Goal: Task Accomplishment & Management: Use online tool/utility

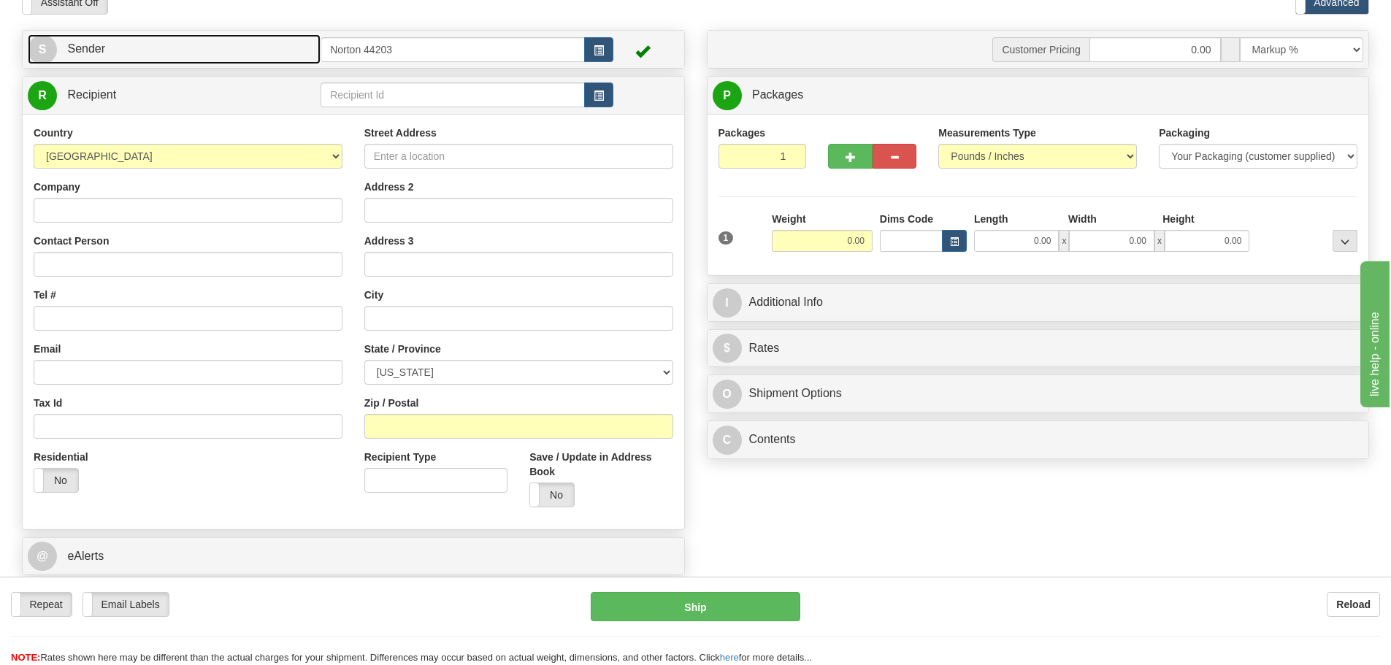
click at [291, 54] on link "S Sender" at bounding box center [174, 49] width 293 height 30
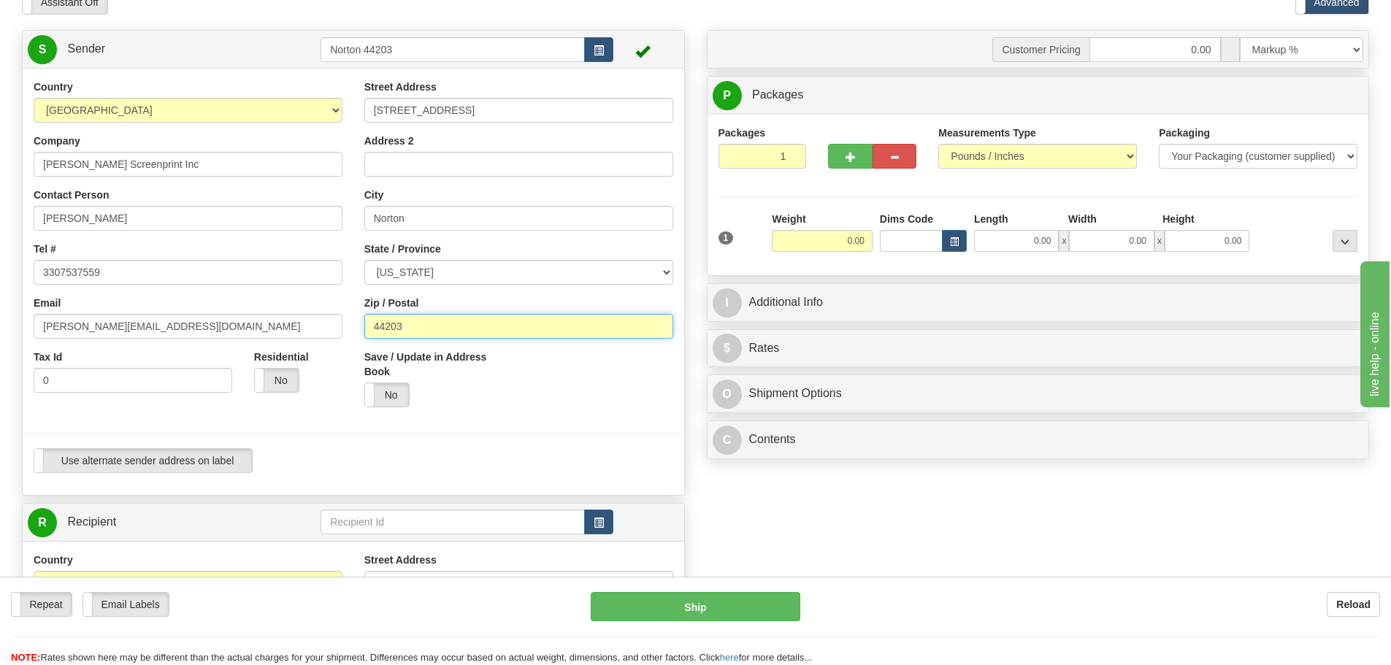
drag, startPoint x: 412, startPoint y: 324, endPoint x: 348, endPoint y: 317, distance: 63.9
click at [350, 317] on div "Country [GEOGRAPHIC_DATA] [GEOGRAPHIC_DATA] [GEOGRAPHIC_DATA] [GEOGRAPHIC_DATA]…" at bounding box center [354, 282] width 662 height 405
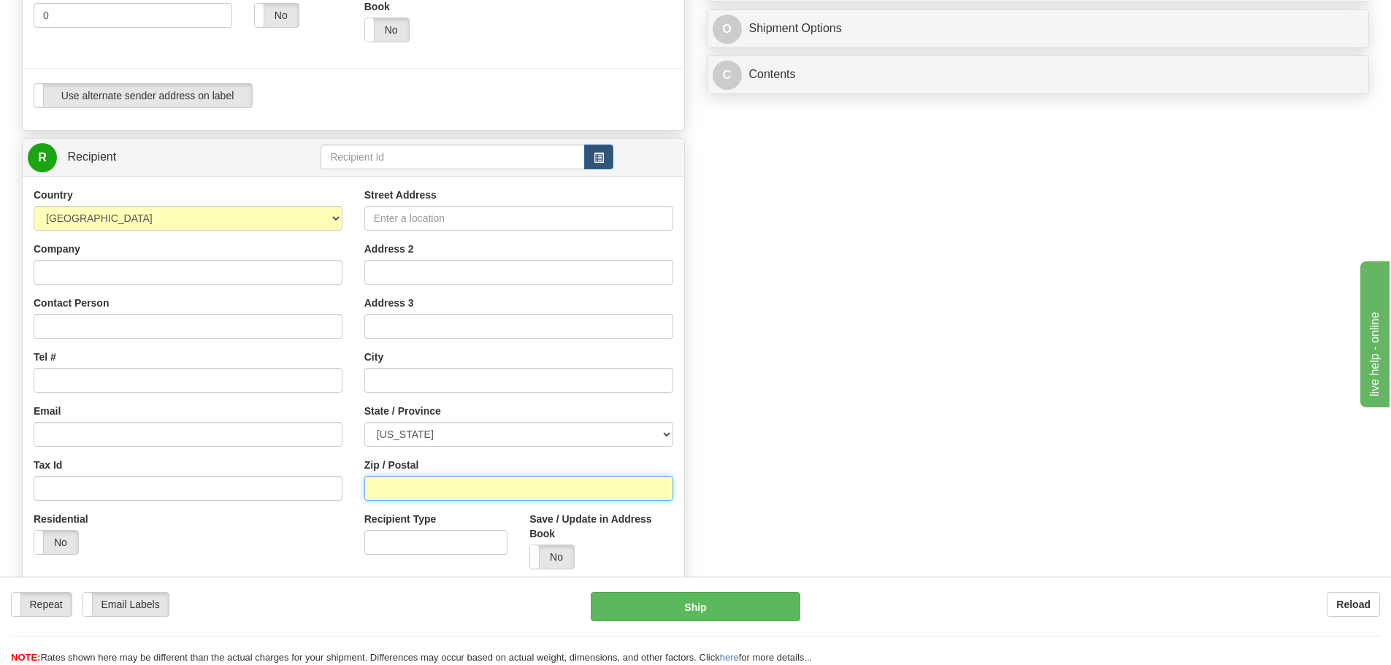
click at [399, 489] on input "Zip / Postal" at bounding box center [518, 488] width 309 height 25
paste input "44203"
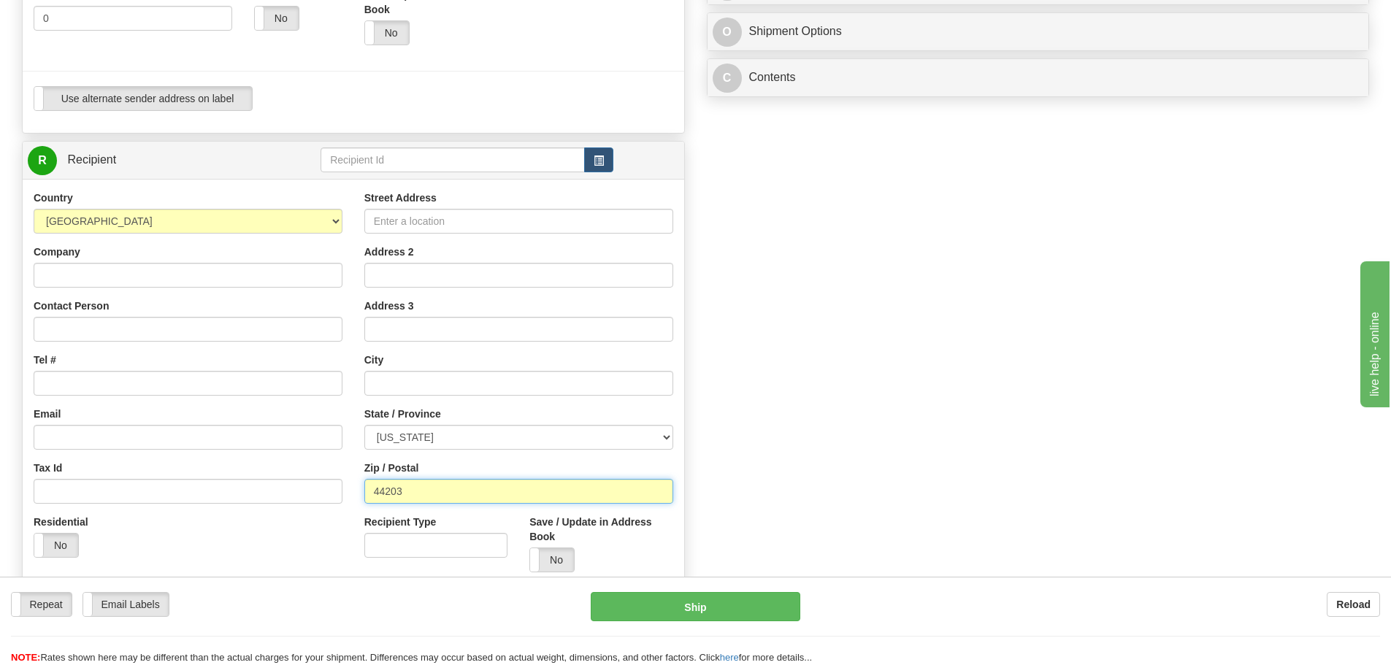
scroll to position [438, 0]
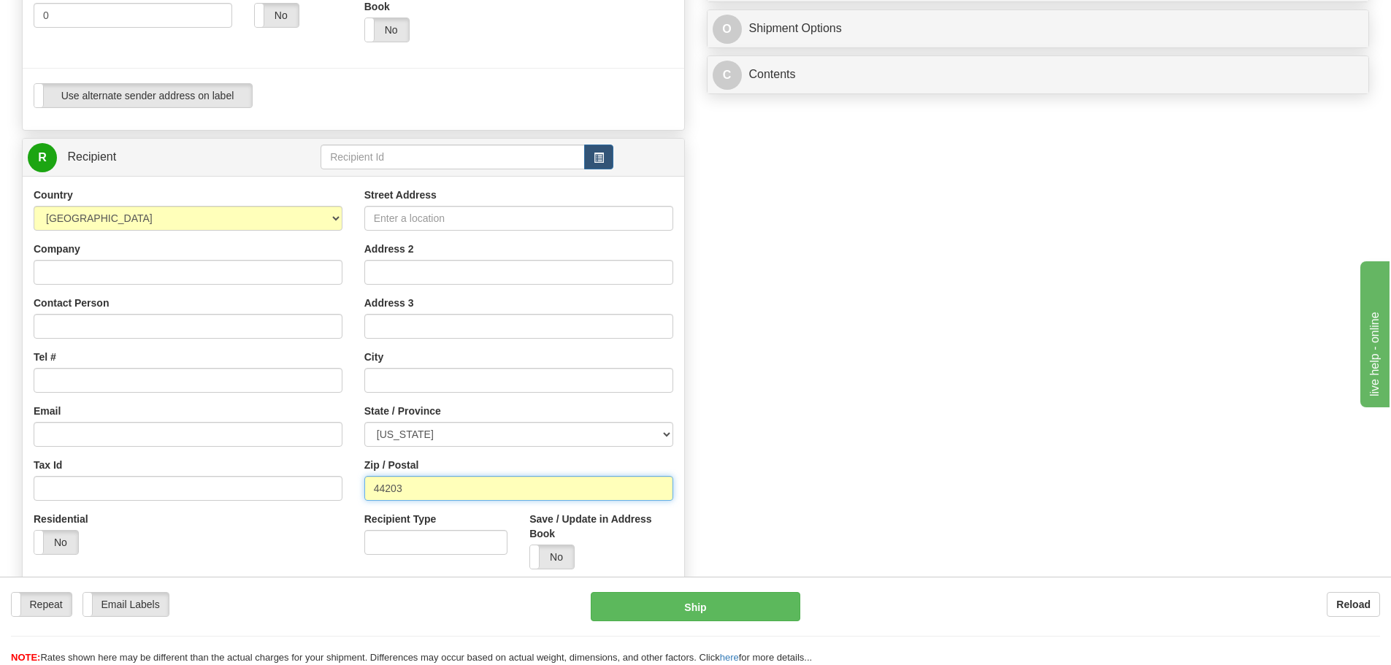
type input "44203"
click at [414, 432] on select "[US_STATE] [US_STATE] [US_STATE] [US_STATE] Armed Forces America Armed Forces E…" at bounding box center [518, 434] width 309 height 25
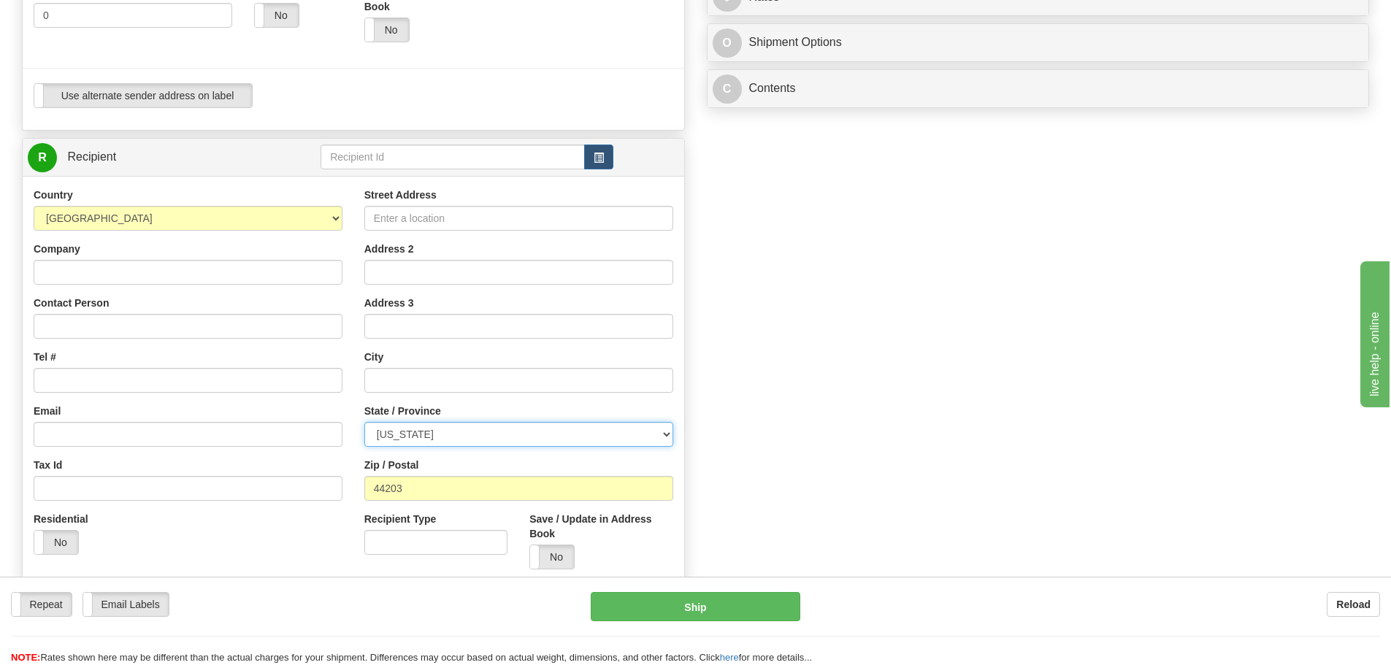
select select "OH"
click at [364, 422] on select "[US_STATE] [US_STATE] [US_STATE] [US_STATE] Armed Forces America Armed Forces E…" at bounding box center [518, 434] width 309 height 25
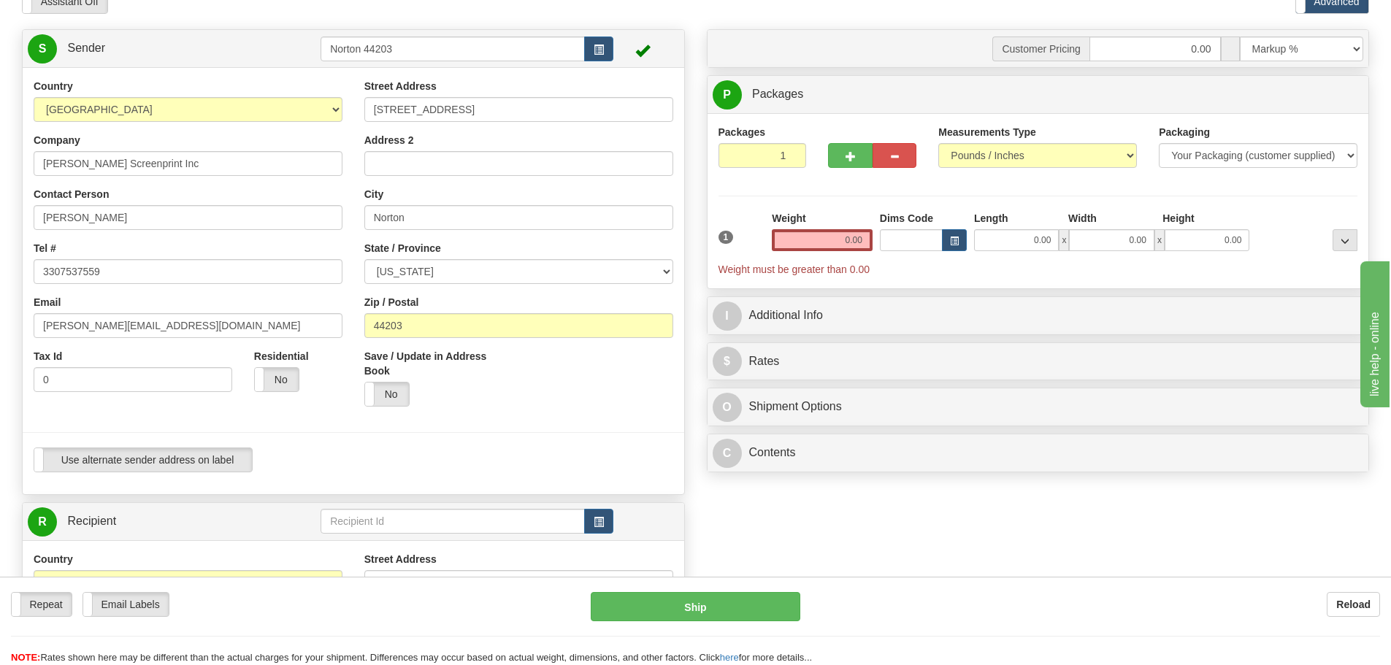
scroll to position [73, 0]
drag, startPoint x: 418, startPoint y: 222, endPoint x: 298, endPoint y: 206, distance: 121.6
click at [299, 206] on div "Country [GEOGRAPHIC_DATA] [GEOGRAPHIC_DATA] [GEOGRAPHIC_DATA] [GEOGRAPHIC_DATA]…" at bounding box center [354, 282] width 662 height 405
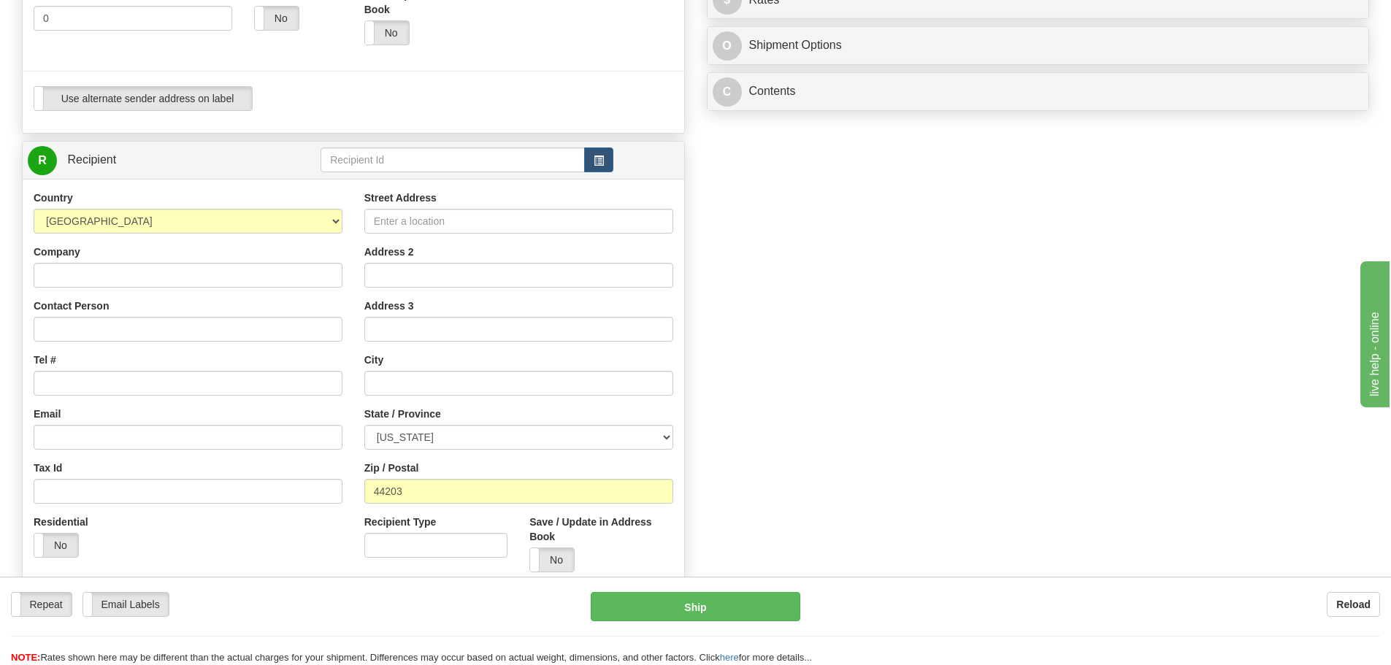
scroll to position [438, 0]
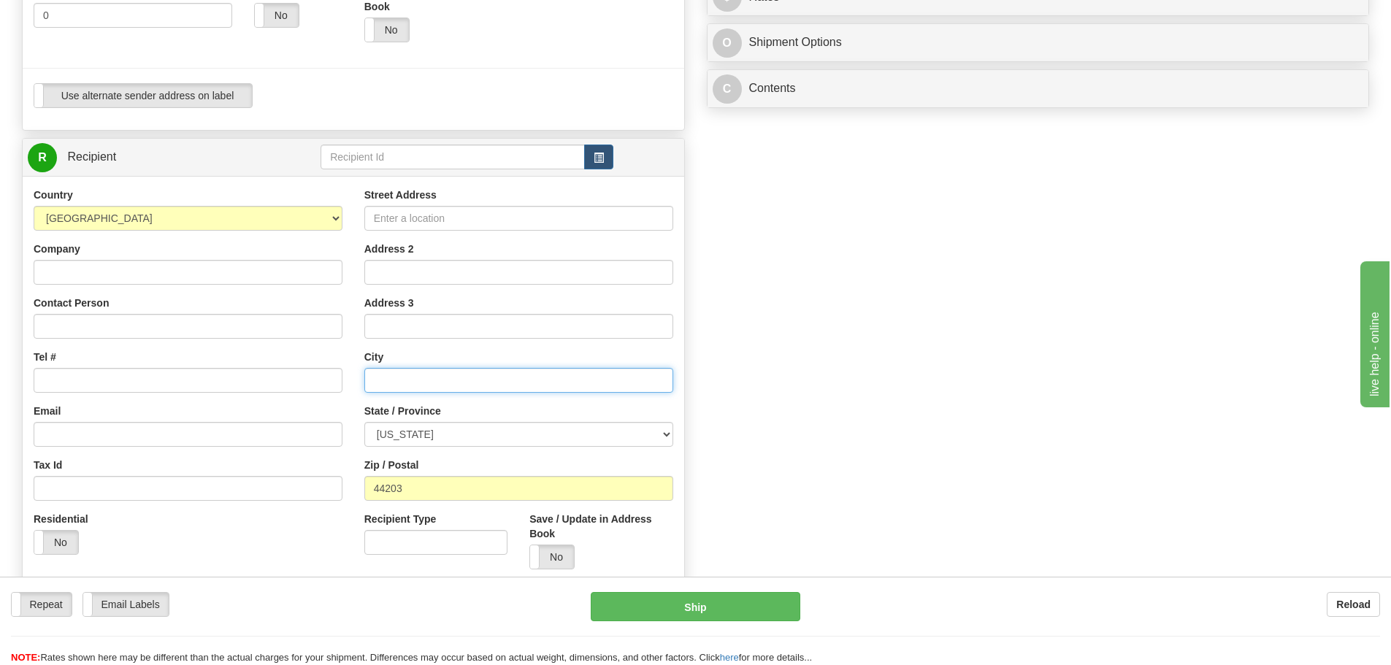
click at [411, 386] on input "text" at bounding box center [518, 380] width 309 height 25
paste input "Norton"
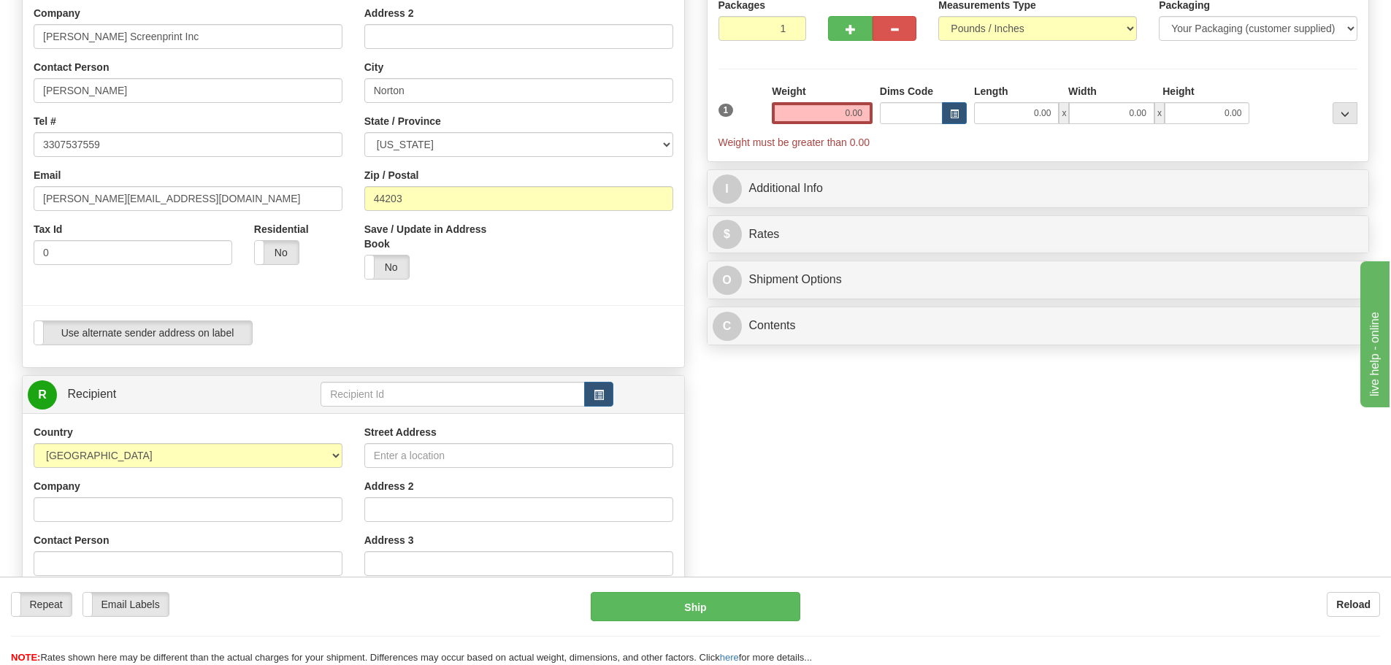
scroll to position [73, 0]
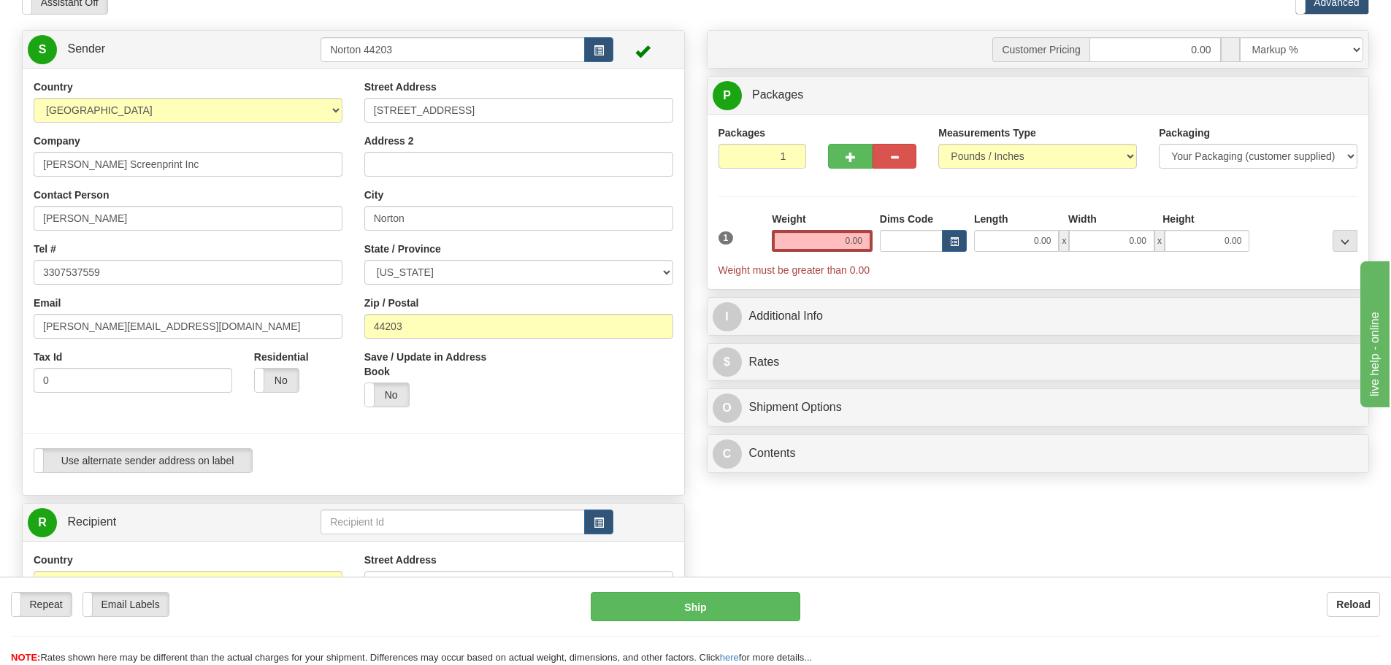
type input "Norton"
drag, startPoint x: 810, startPoint y: 243, endPoint x: 976, endPoint y: 243, distance: 165.8
click at [976, 243] on div "1 Weight 0.00 Dims Code 0.00" at bounding box center [1038, 245] width 647 height 66
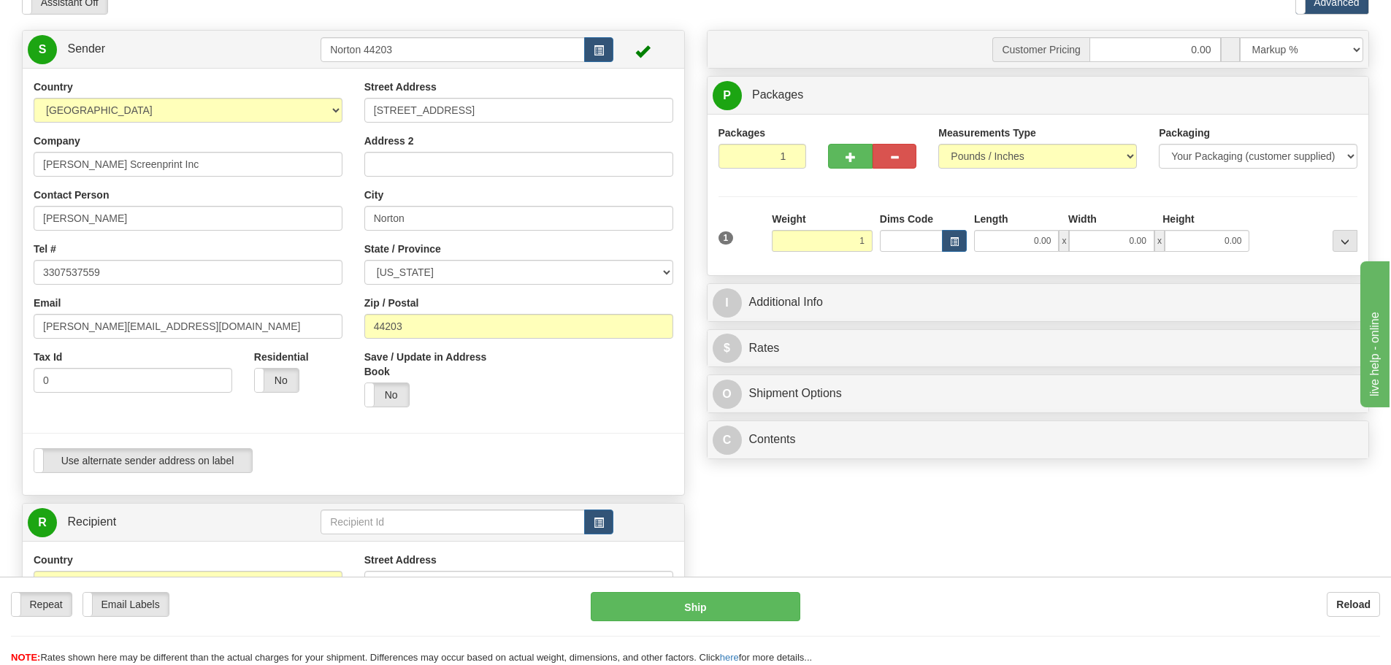
type input "1.00"
click at [1275, 201] on div "Packages 1 1 Measurements Type" at bounding box center [1039, 195] width 640 height 139
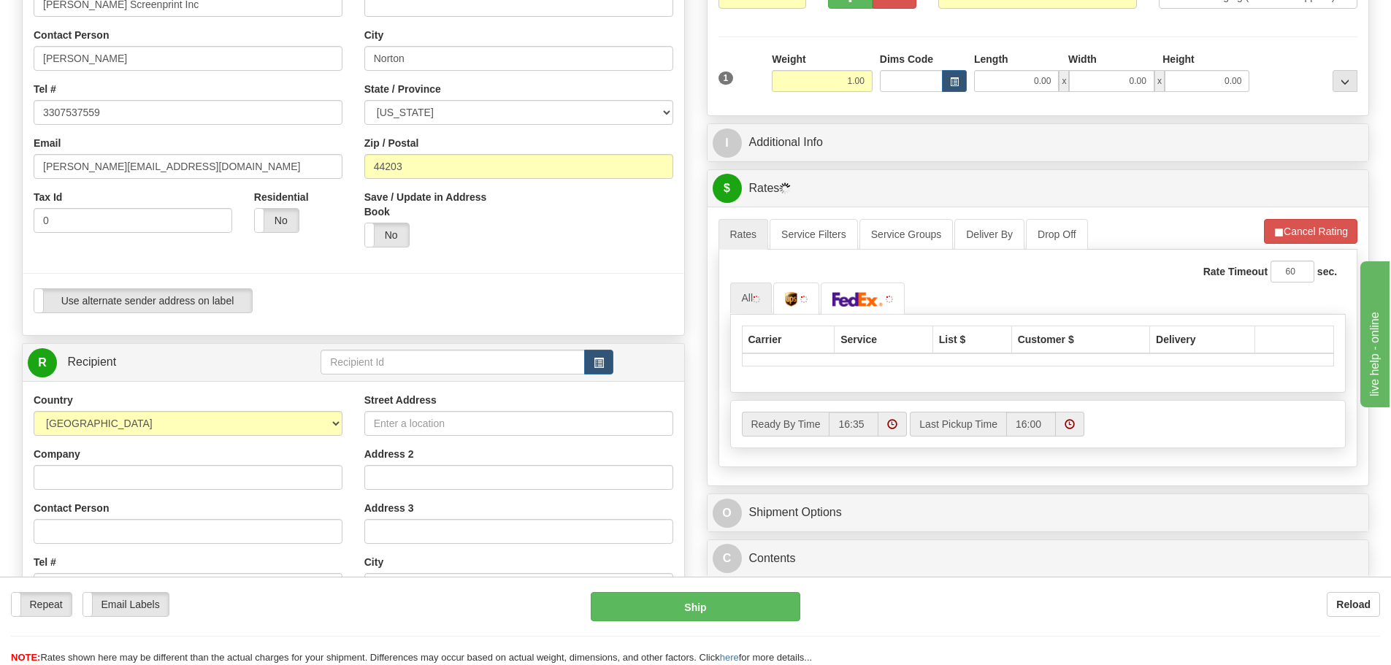
scroll to position [292, 0]
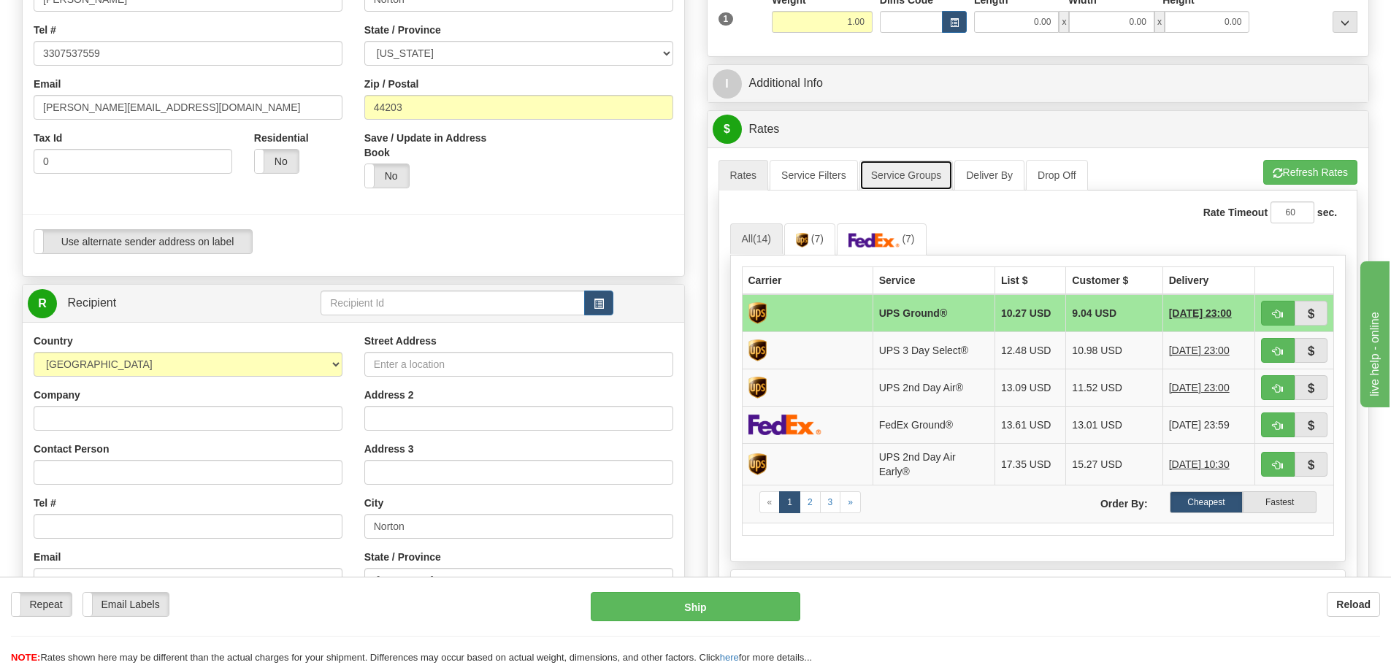
click at [903, 185] on link "Service Groups" at bounding box center [905, 175] width 93 height 31
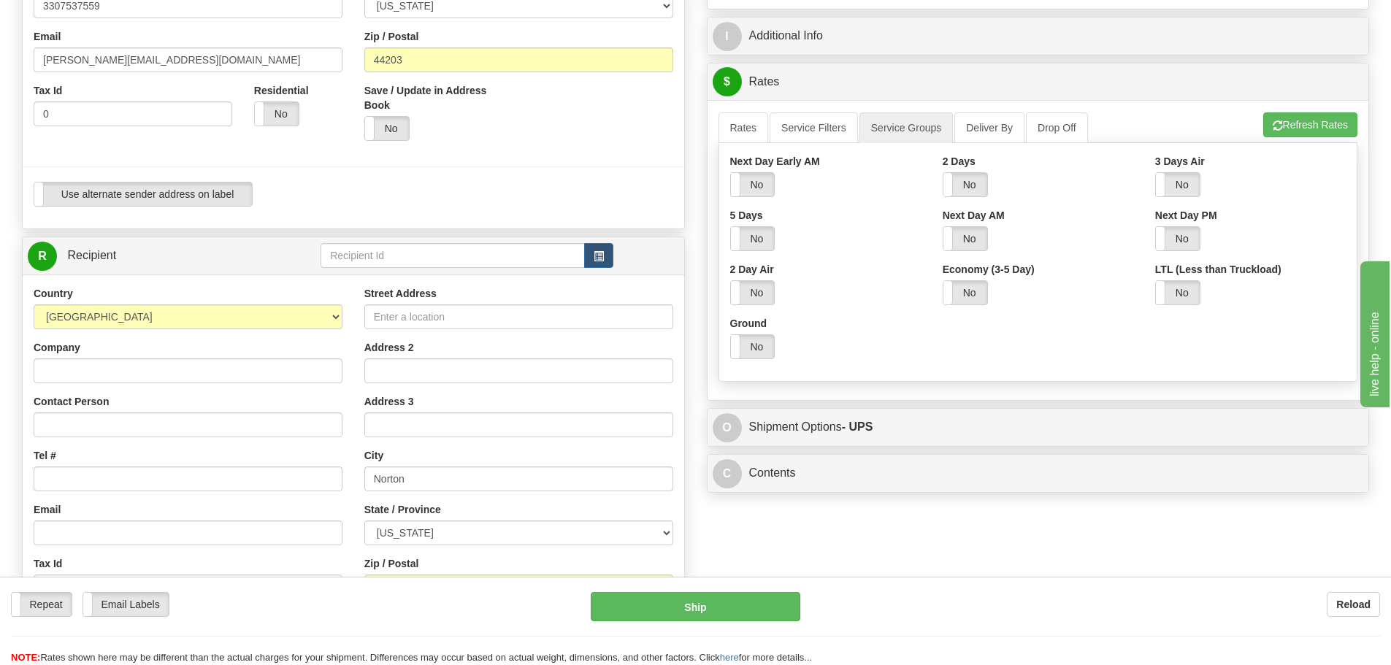
scroll to position [365, 0]
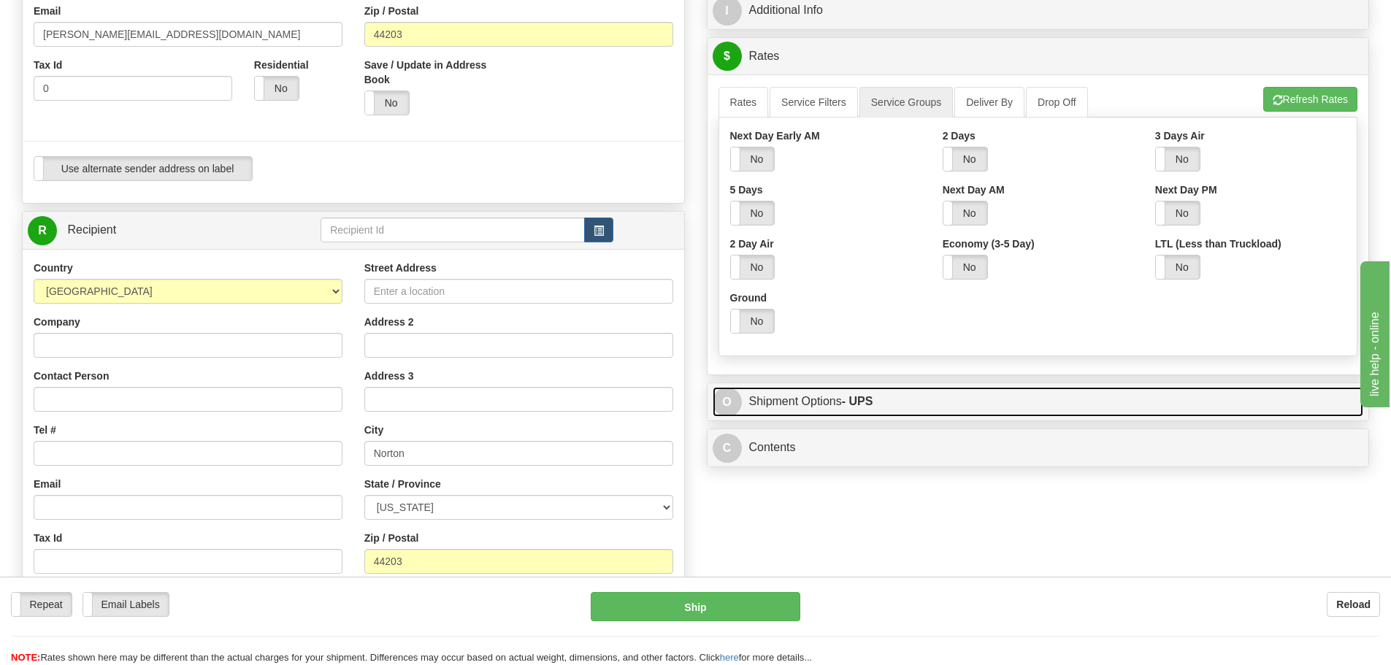
click at [835, 397] on link "O Shipment Options - UPS" at bounding box center [1038, 402] width 651 height 30
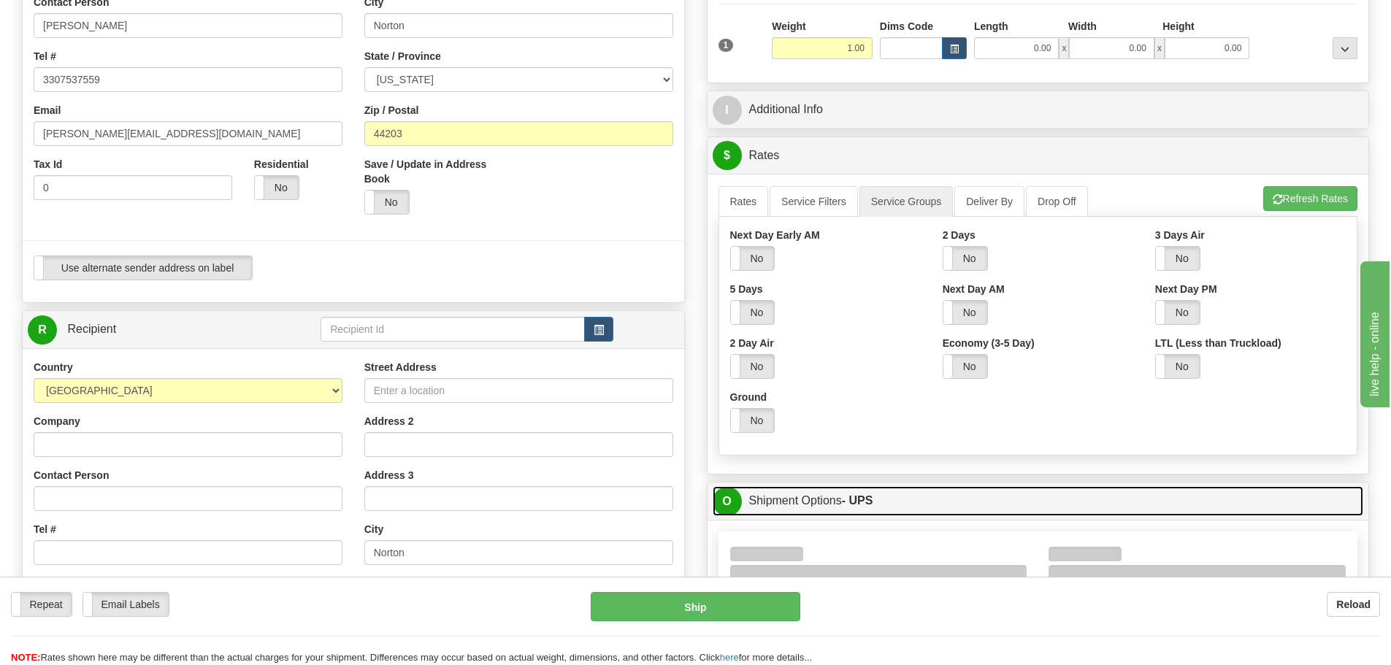
scroll to position [73, 0]
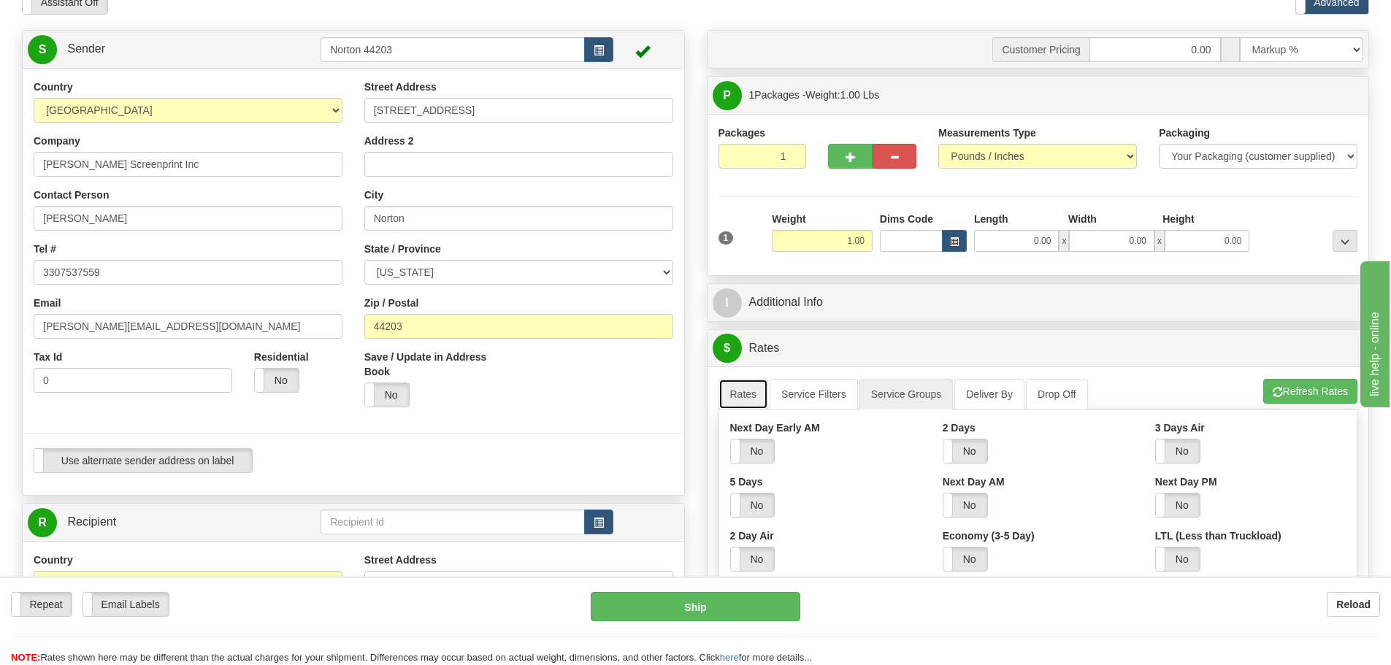
click at [734, 396] on link "Rates" at bounding box center [744, 394] width 50 height 31
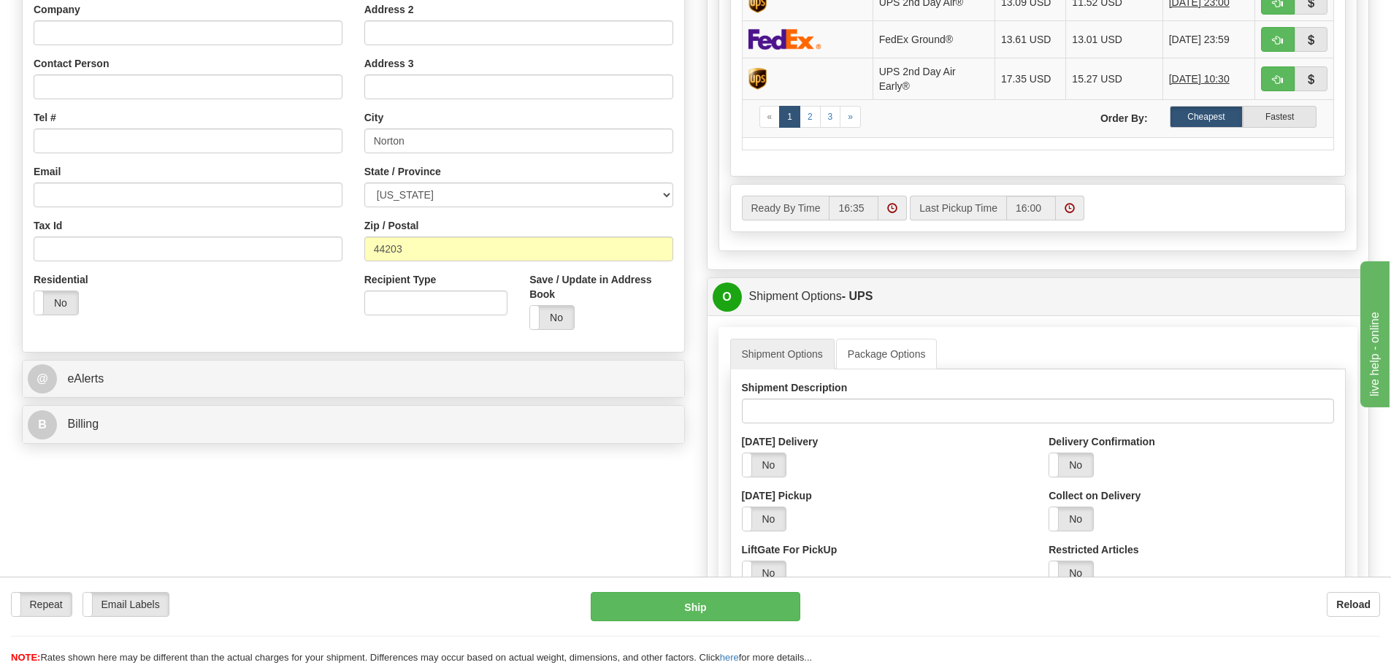
scroll to position [876, 0]
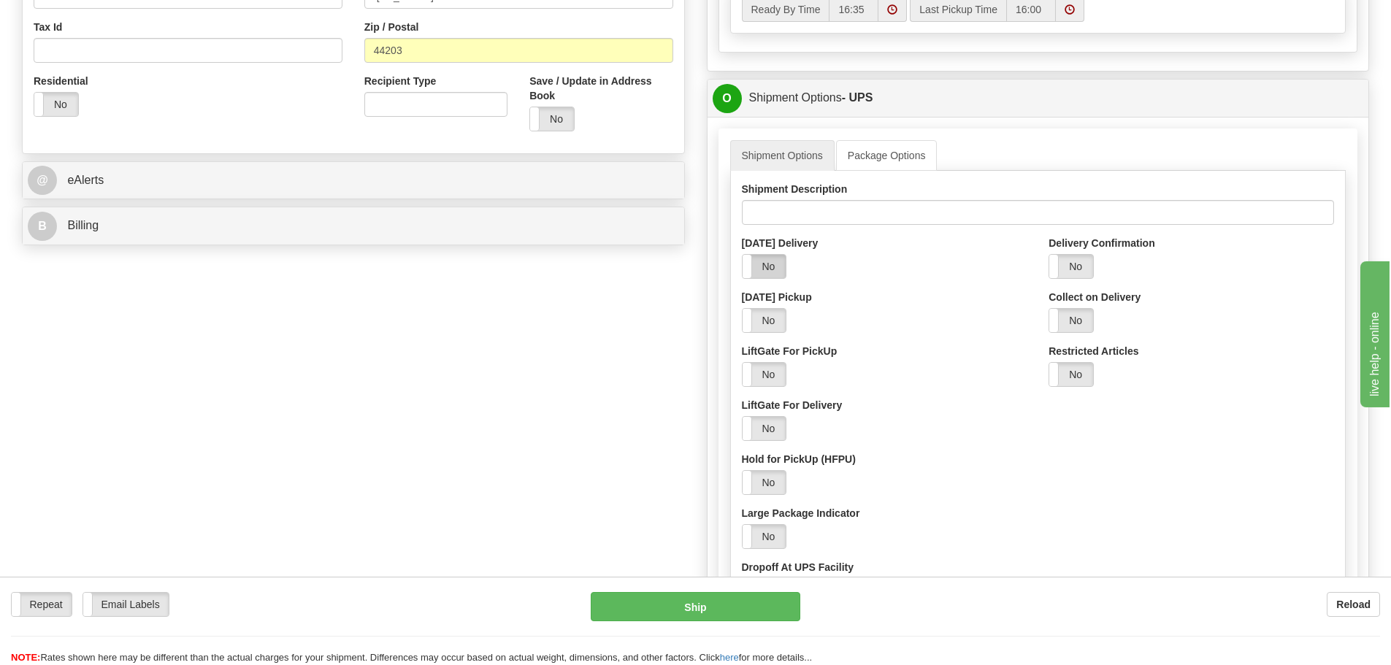
click at [769, 273] on label "No" at bounding box center [765, 266] width 44 height 23
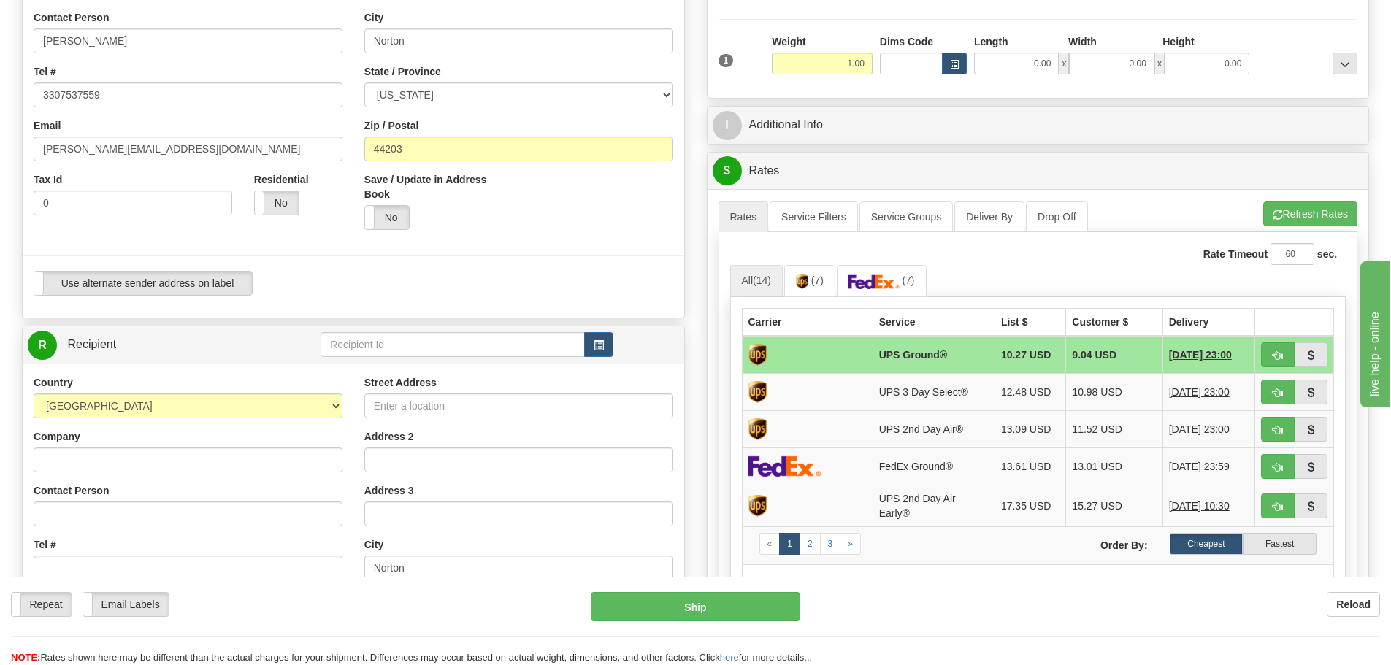
scroll to position [219, 0]
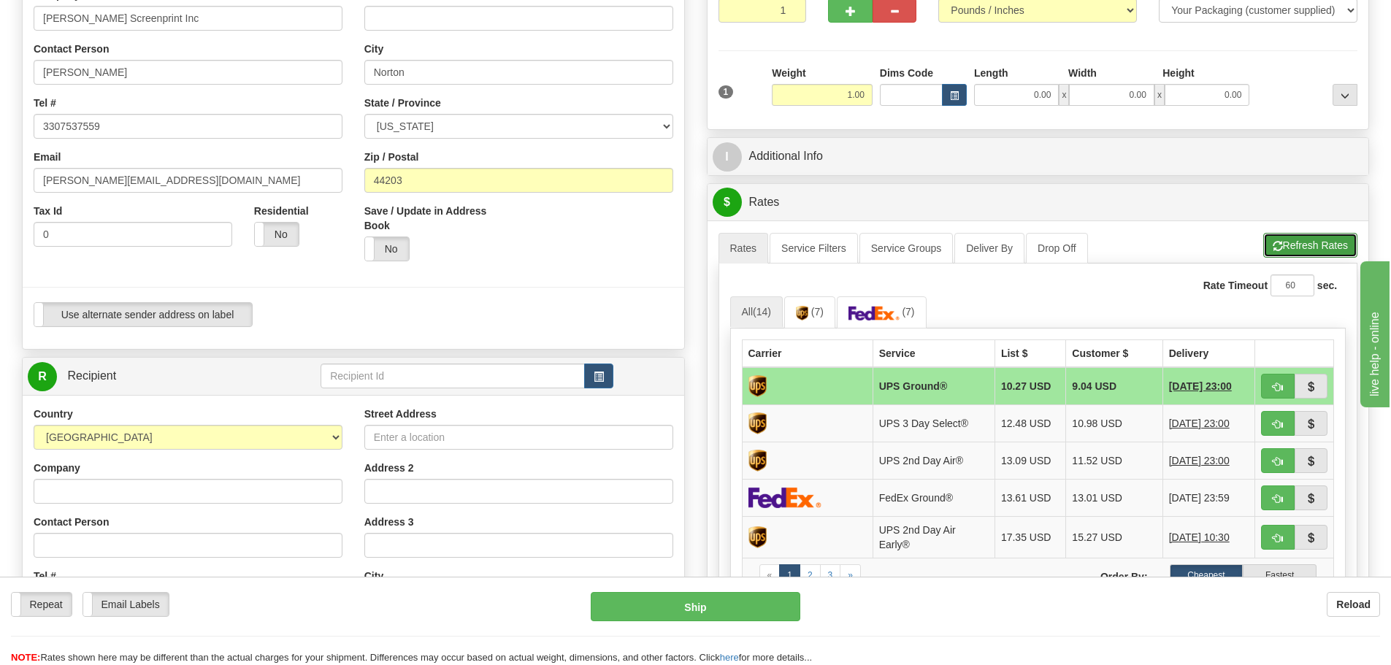
click at [1303, 236] on button "Refresh Rates" at bounding box center [1310, 245] width 94 height 25
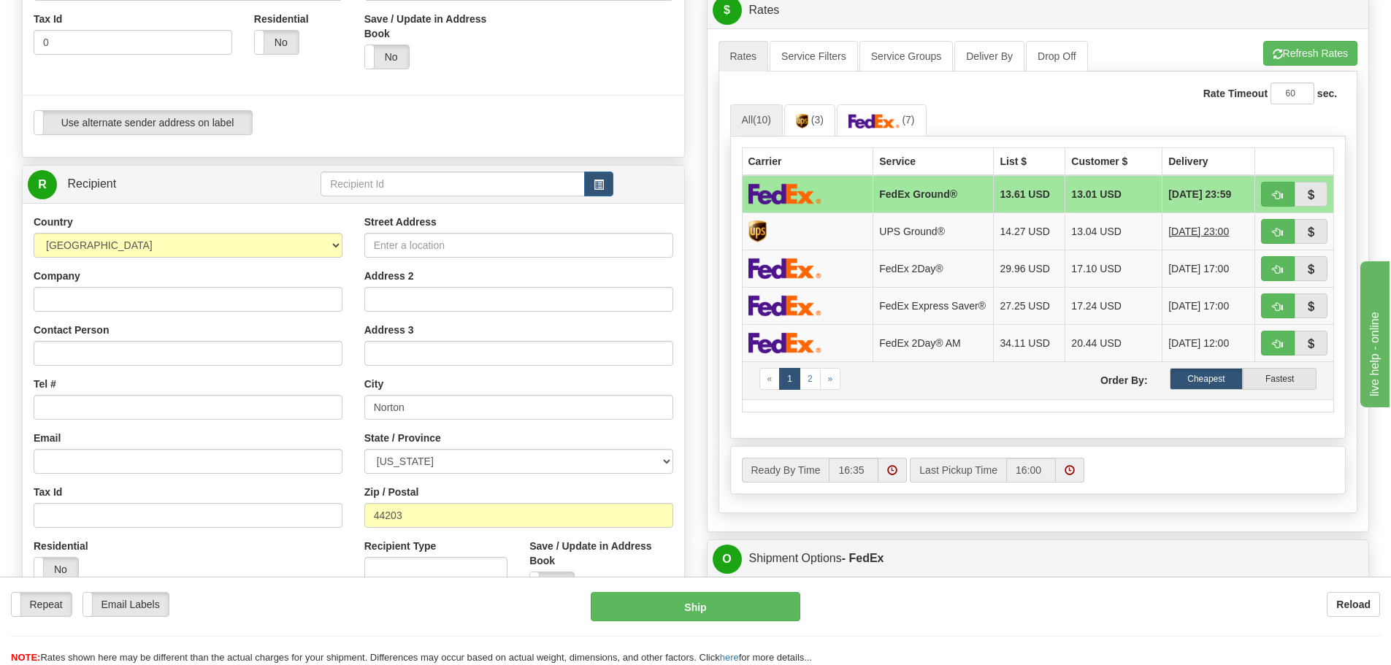
scroll to position [365, 0]
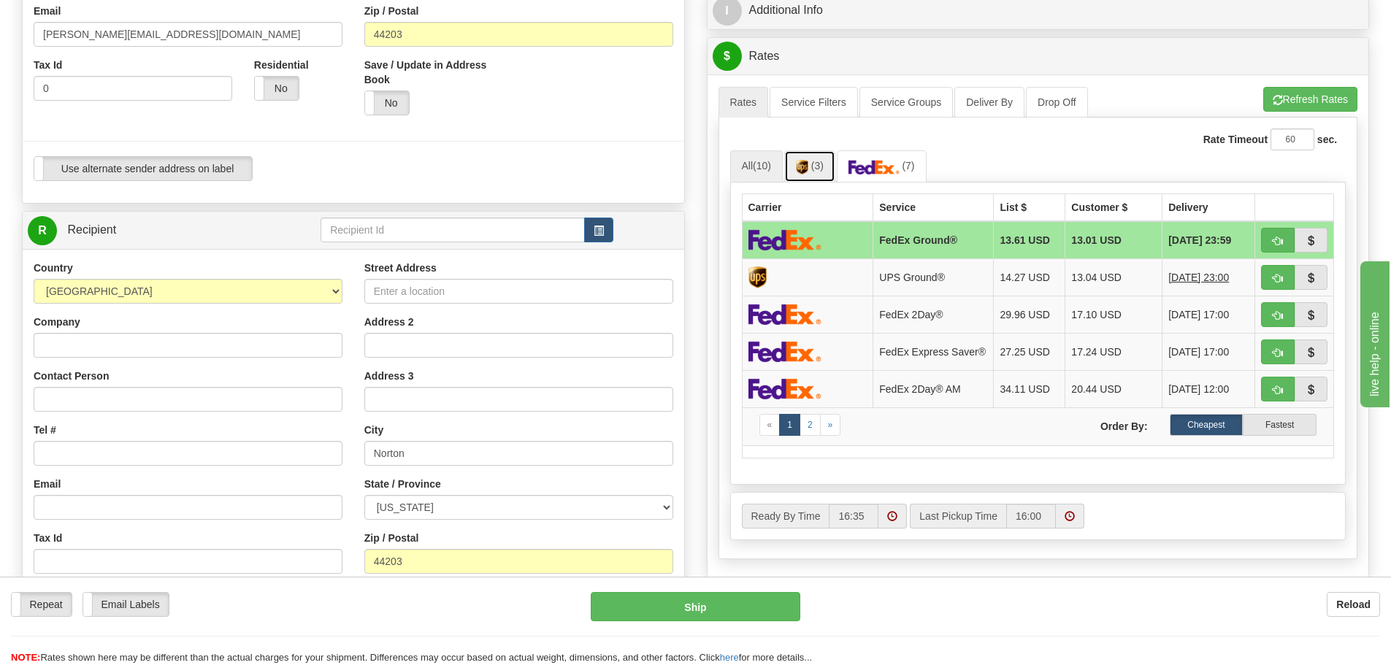
click at [824, 165] on span "(3)" at bounding box center [817, 166] width 12 height 12
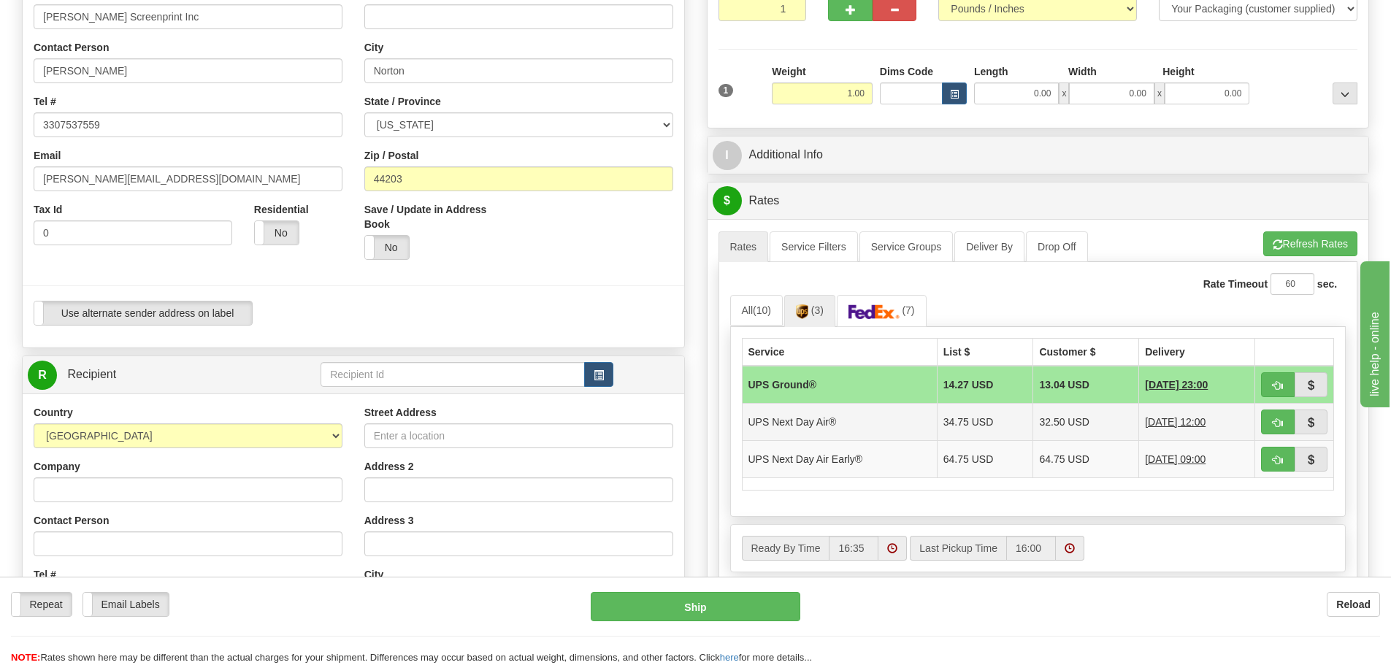
scroll to position [219, 0]
click at [911, 317] on span "(7)" at bounding box center [908, 312] width 12 height 12
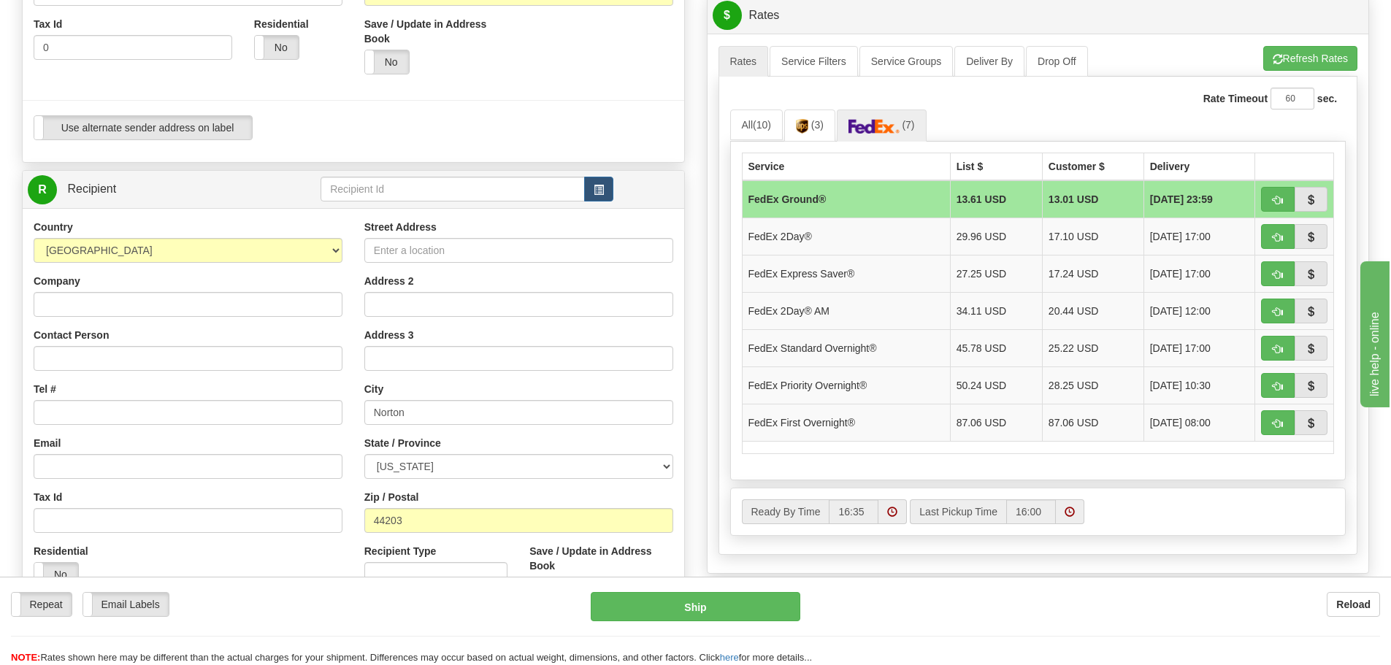
scroll to position [146, 0]
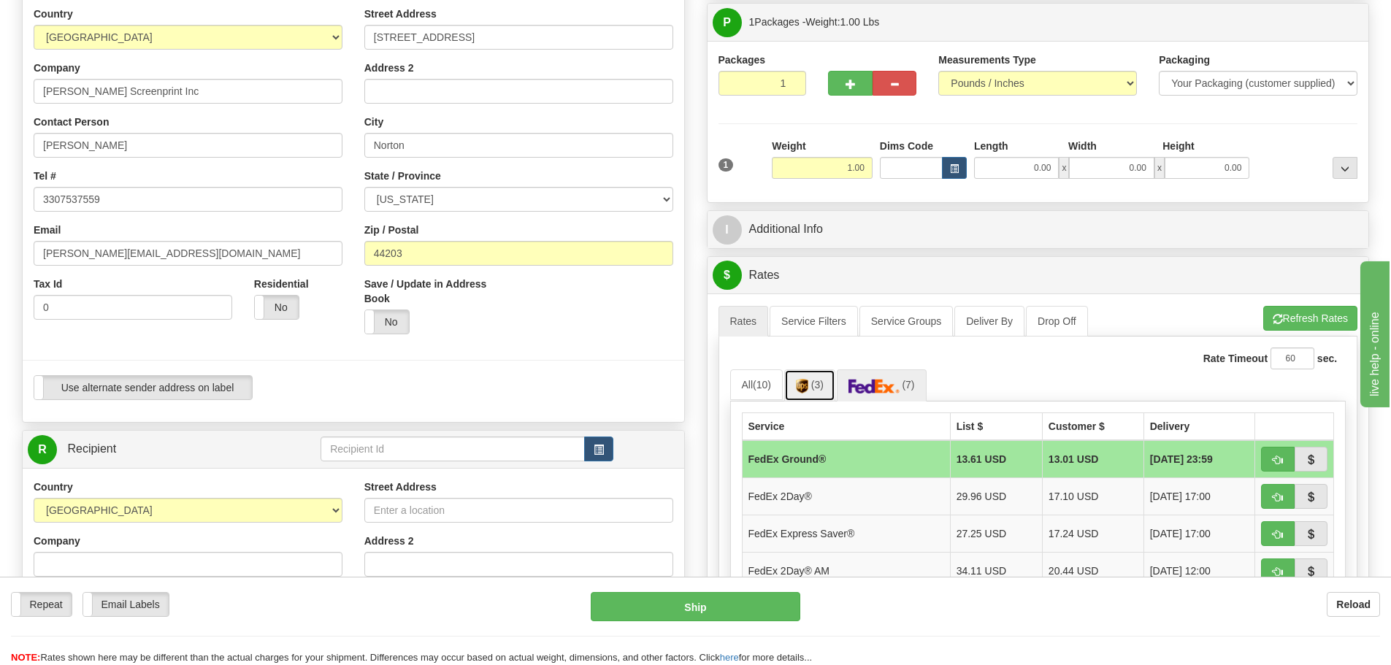
click at [818, 386] on span "(3)" at bounding box center [817, 385] width 12 height 12
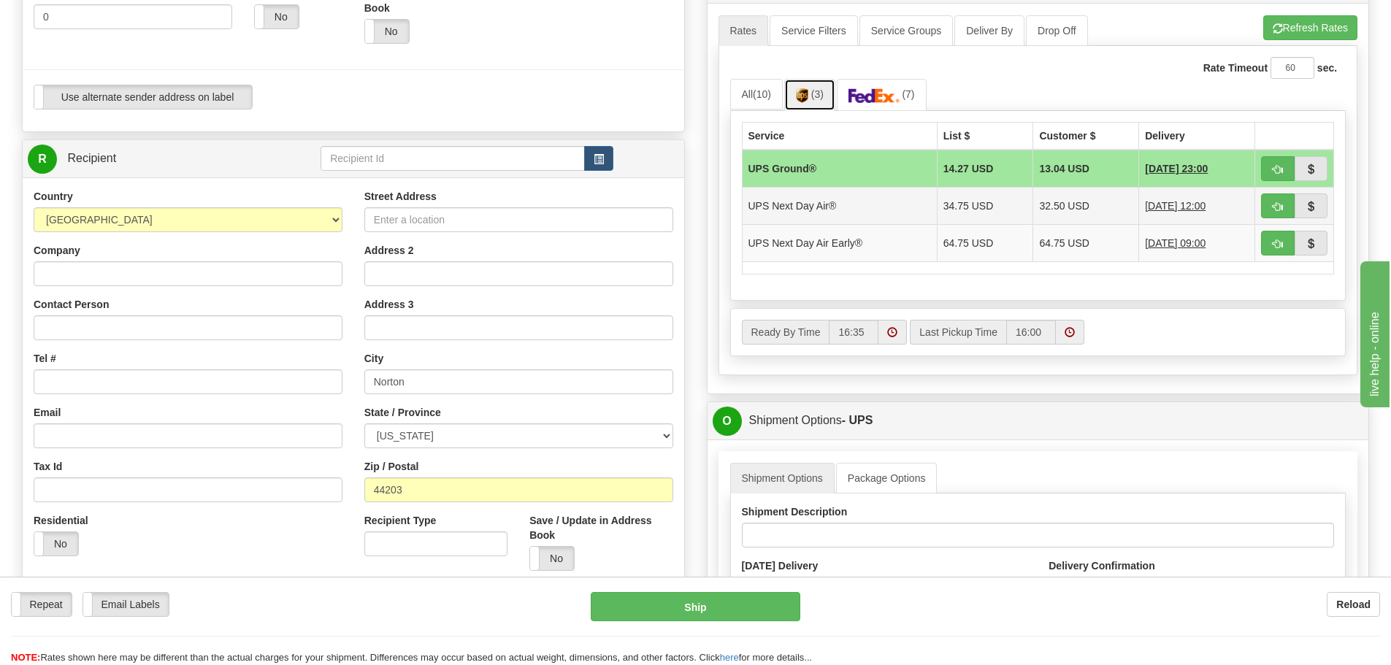
scroll to position [438, 0]
click at [893, 98] on img at bounding box center [874, 94] width 51 height 15
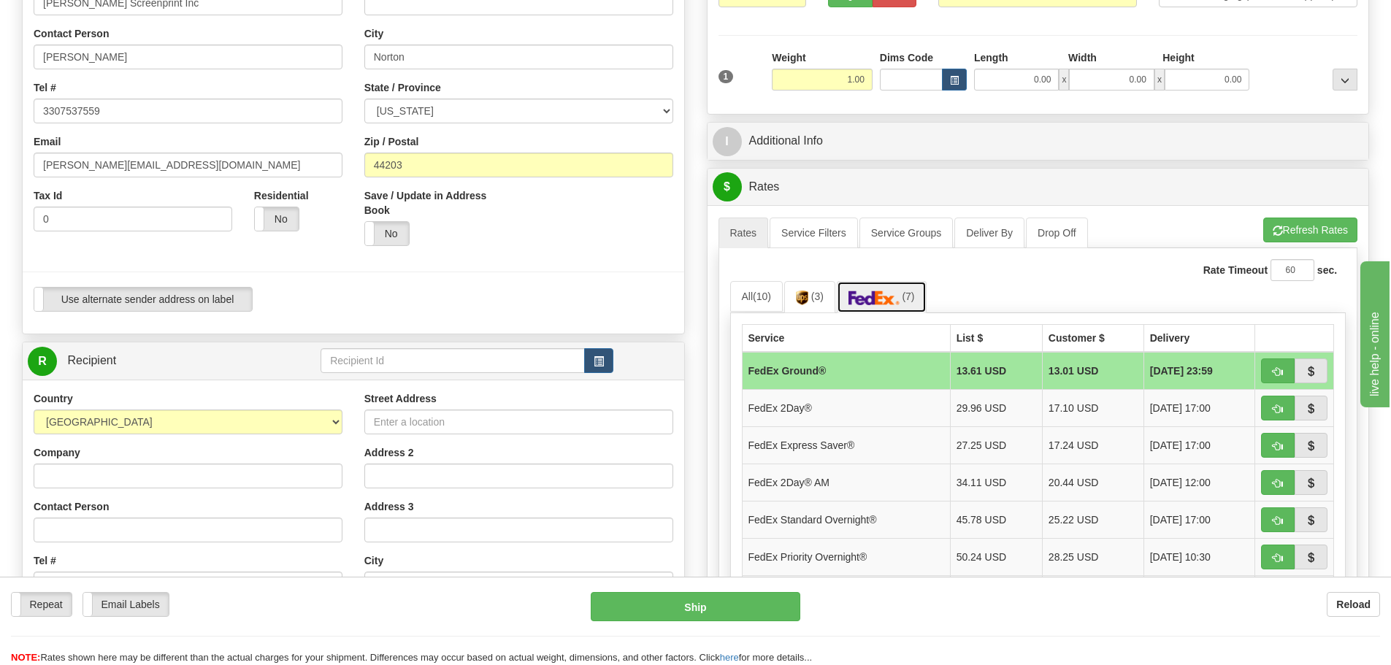
scroll to position [219, 0]
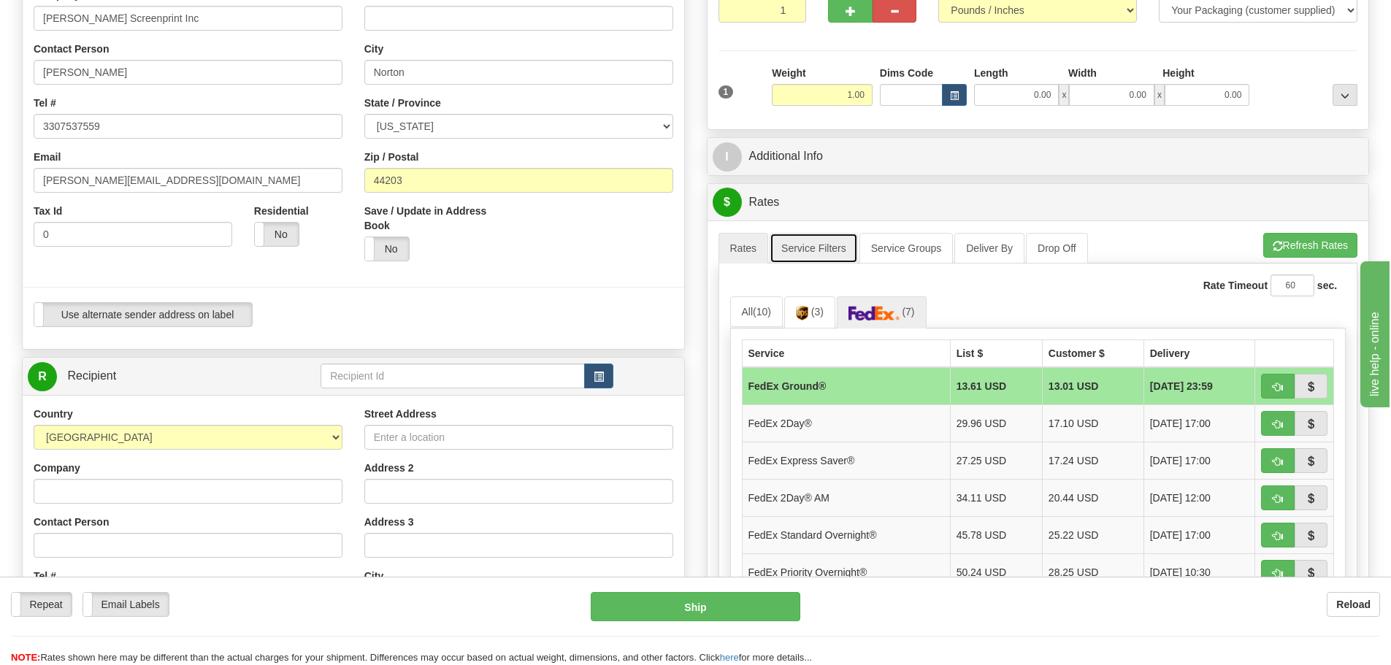
click at [808, 250] on link "Service Filters" at bounding box center [814, 248] width 88 height 31
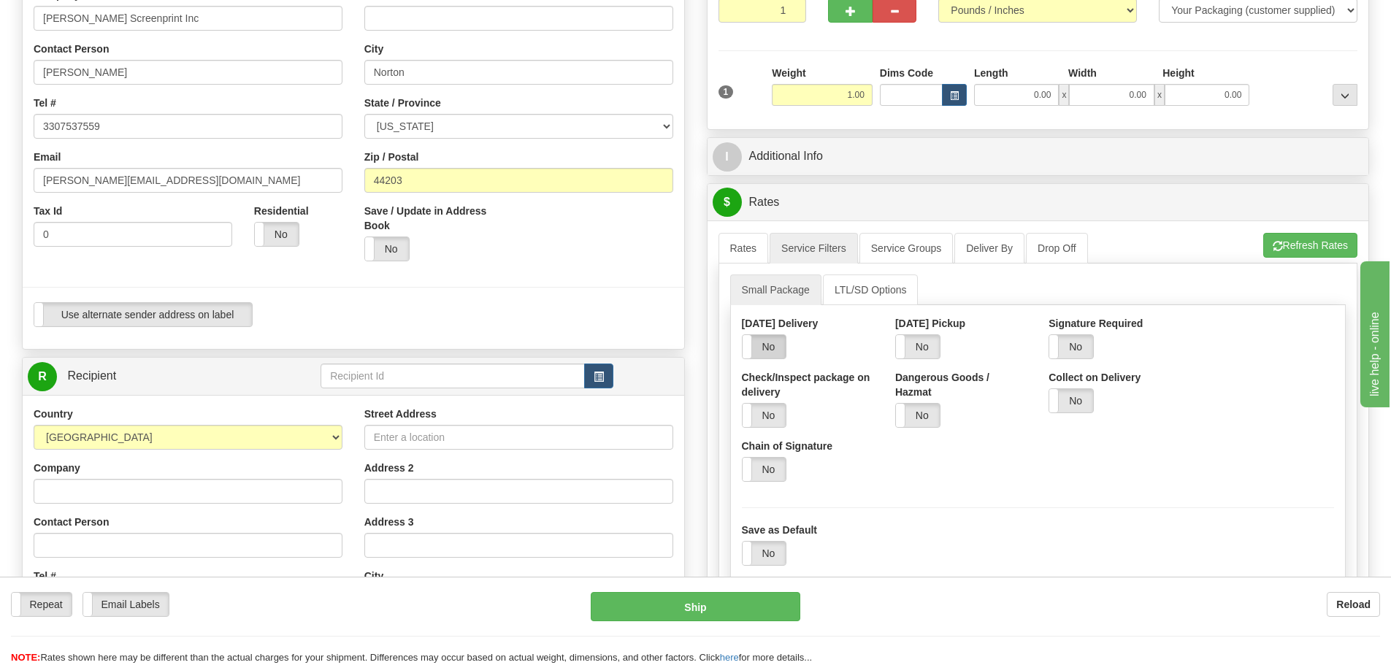
click at [764, 345] on label "No" at bounding box center [765, 346] width 44 height 23
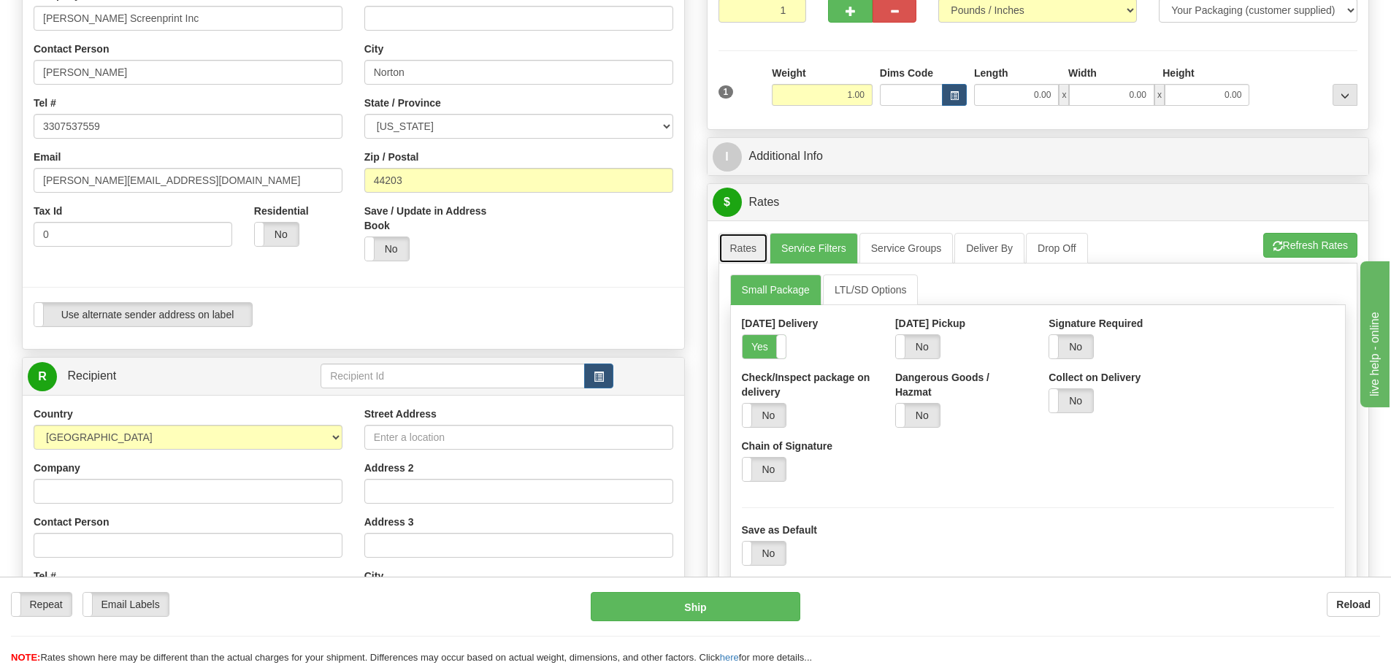
click at [740, 256] on link "Rates" at bounding box center [744, 248] width 50 height 31
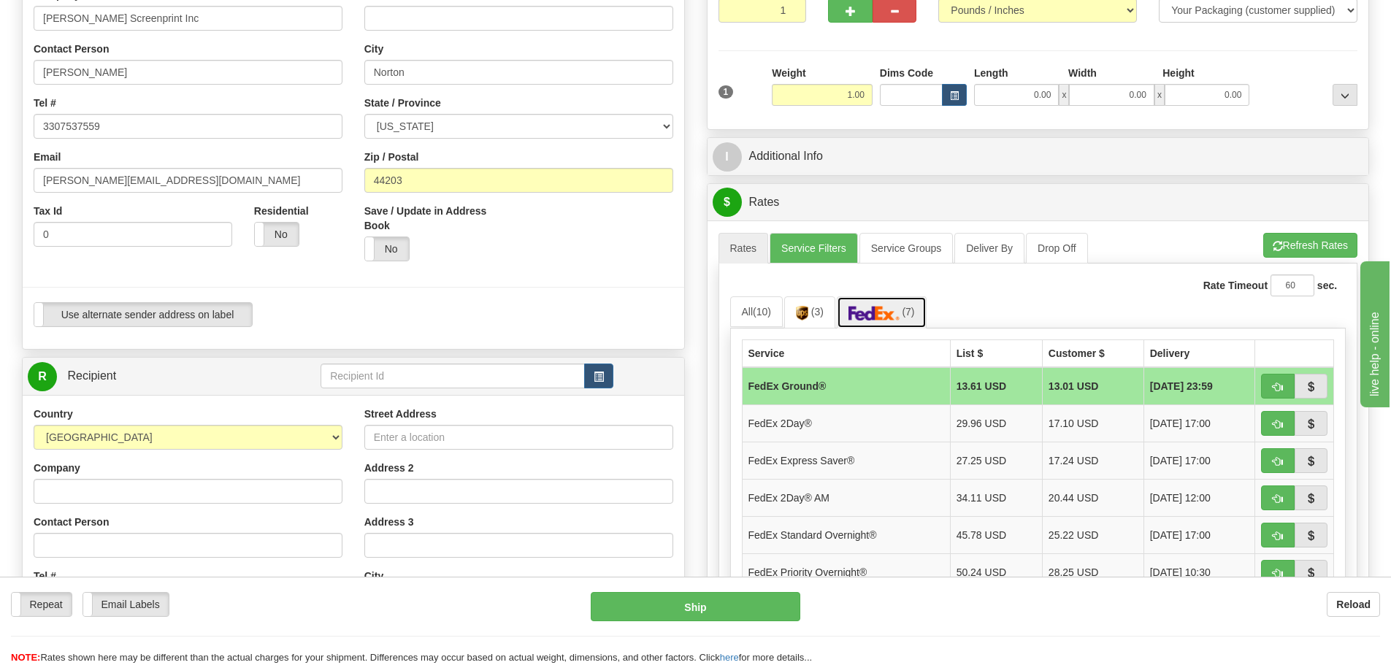
click at [881, 313] on img at bounding box center [874, 313] width 51 height 15
click at [1300, 251] on button "Refresh Rates" at bounding box center [1310, 245] width 94 height 25
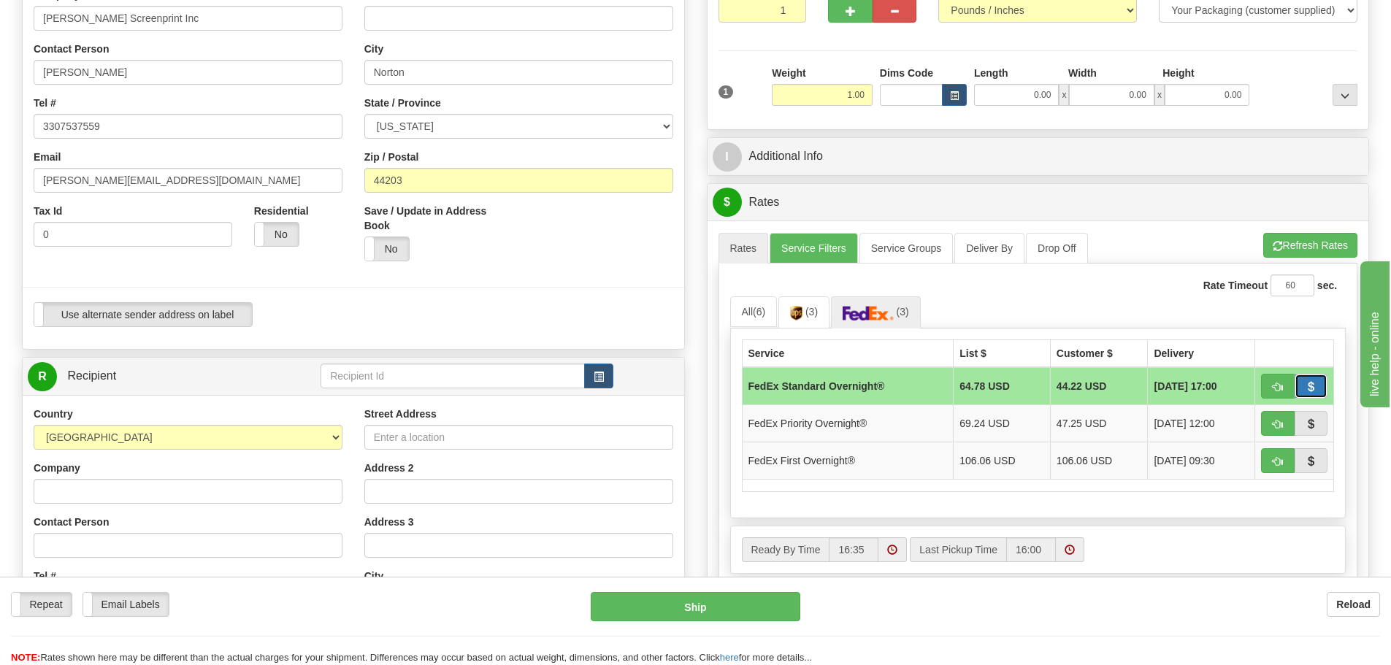
click at [1309, 391] on span "button" at bounding box center [1311, 387] width 10 height 9
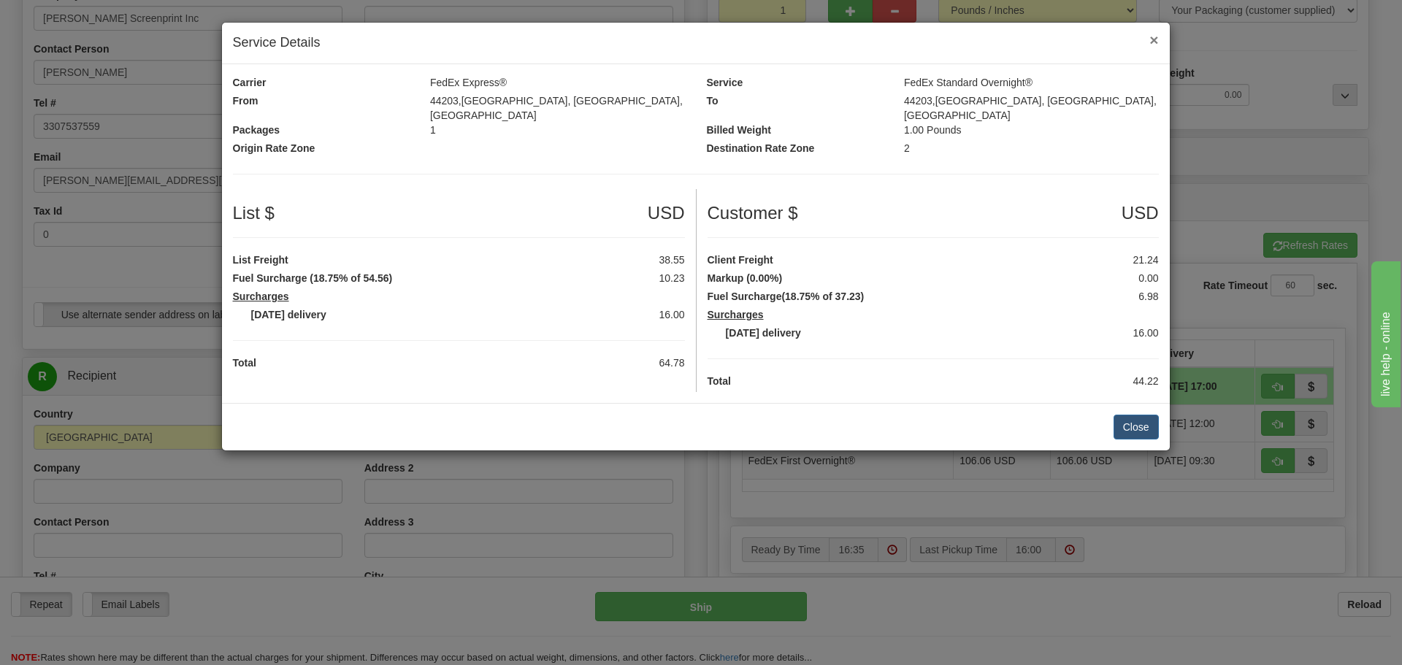
click at [1150, 42] on span "×" at bounding box center [1153, 39] width 9 height 17
